Goal: Transaction & Acquisition: Book appointment/travel/reservation

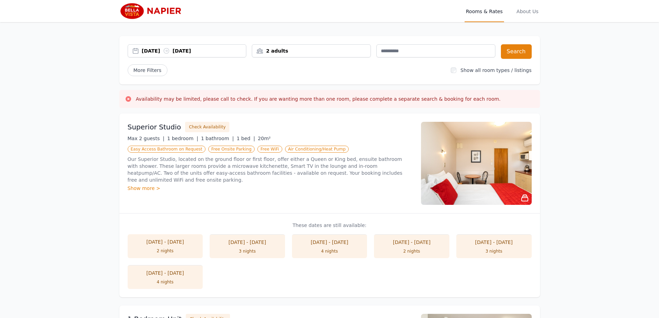
click at [154, 51] on div "[DATE] [DATE]" at bounding box center [194, 50] width 104 height 7
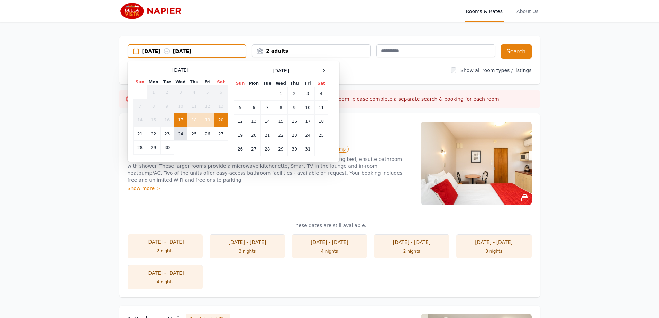
click at [182, 134] on td "24" at bounding box center [180, 134] width 13 height 14
drag, startPoint x: 190, startPoint y: 133, endPoint x: 187, endPoint y: 136, distance: 4.2
click at [189, 133] on td "25" at bounding box center [193, 134] width 13 height 14
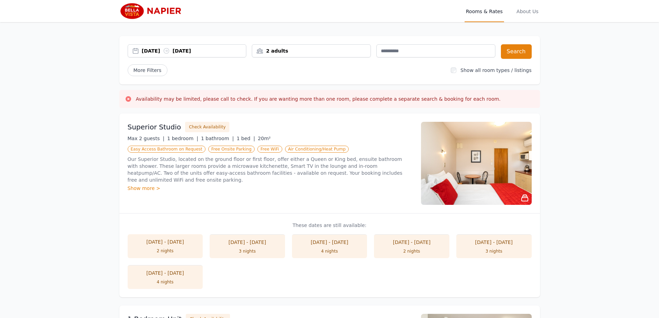
click at [159, 50] on div "[DATE] [DATE]" at bounding box center [194, 50] width 104 height 7
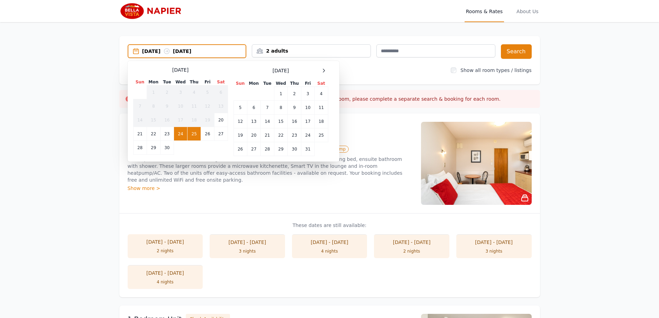
click at [195, 132] on td "25" at bounding box center [193, 134] width 13 height 14
click at [138, 147] on td "28" at bounding box center [139, 148] width 13 height 14
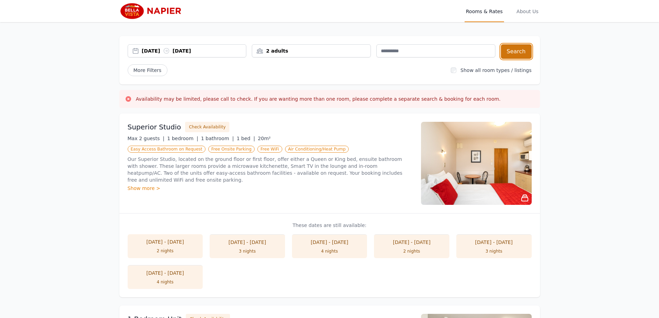
click at [512, 46] on button "Search" at bounding box center [516, 51] width 31 height 15
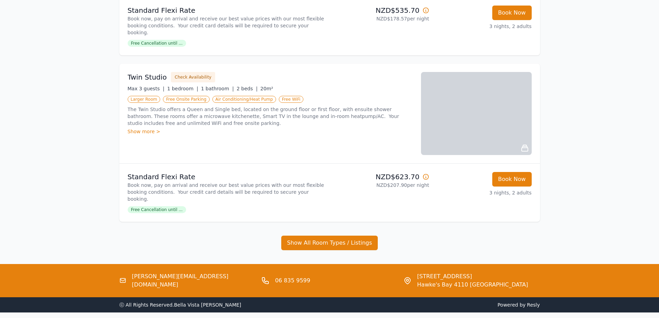
scroll to position [366, 0]
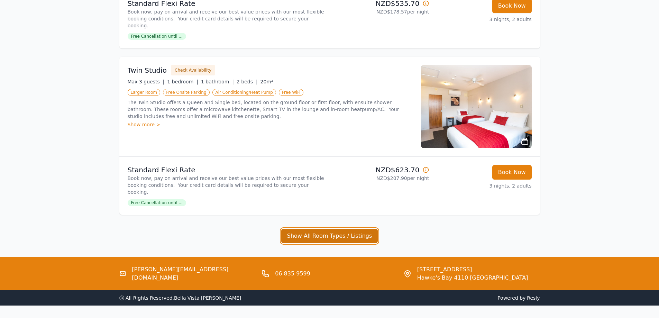
click at [298, 228] on button "Show All Room Types / Listings" at bounding box center [329, 235] width 97 height 15
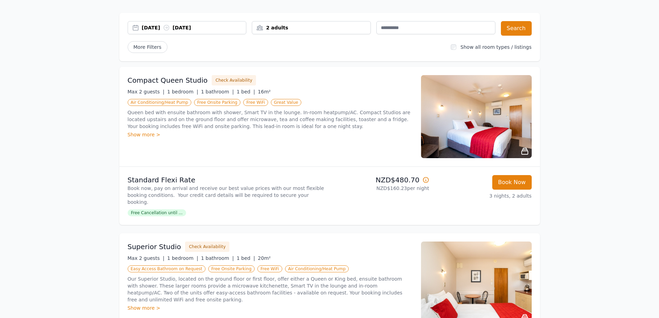
scroll to position [0, 0]
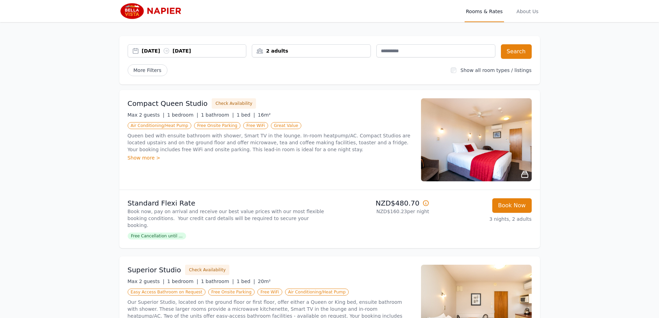
click at [154, 51] on div "[DATE] [DATE]" at bounding box center [194, 50] width 104 height 7
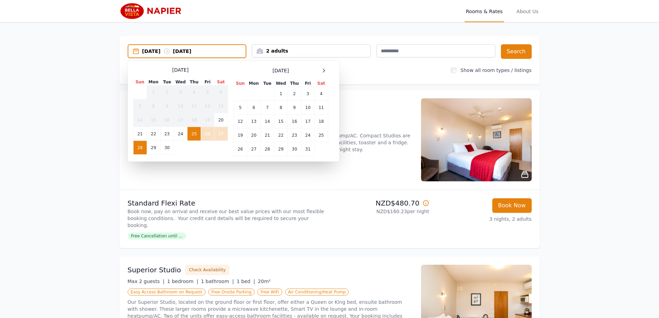
click at [375, 162] on div "Compact Queen Studio Check Availability Max 2 guests | 1 bedroom | 1 bathroom |…" at bounding box center [270, 139] width 285 height 83
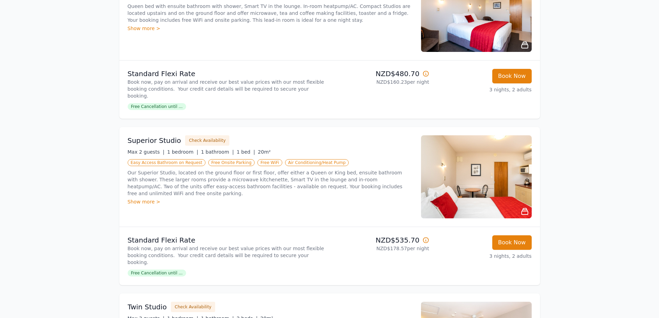
scroll to position [35, 0]
